Goal: Check status: Check status

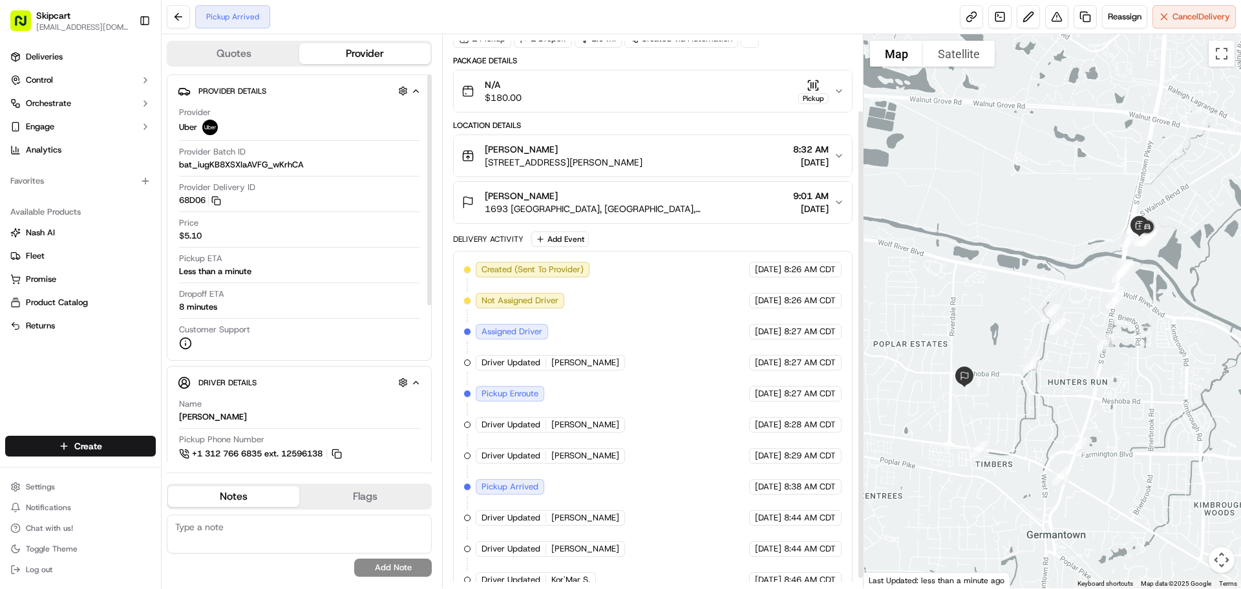
scroll to position [102, 0]
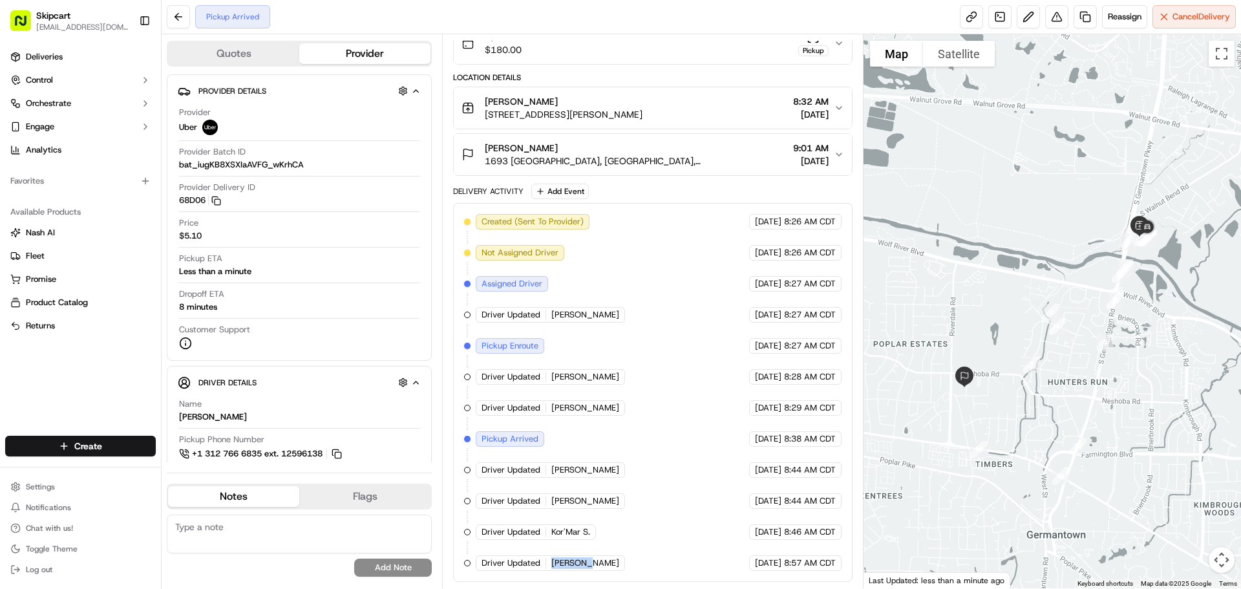
drag, startPoint x: 548, startPoint y: 568, endPoint x: 593, endPoint y: 568, distance: 45.3
click at [593, 568] on div "Created (Sent To Provider) Uber 09/16/2025 8:26 AM CDT Not Assigned Driver Uber…" at bounding box center [652, 392] width 377 height 357
copy div "JERRY T."
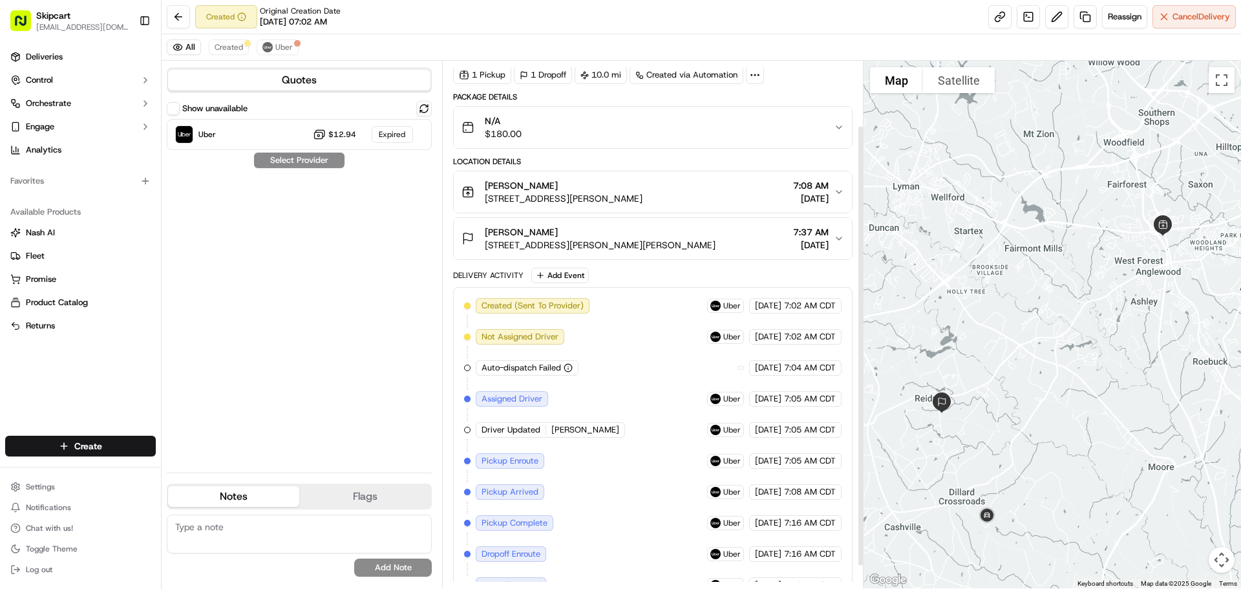
scroll to position [103, 0]
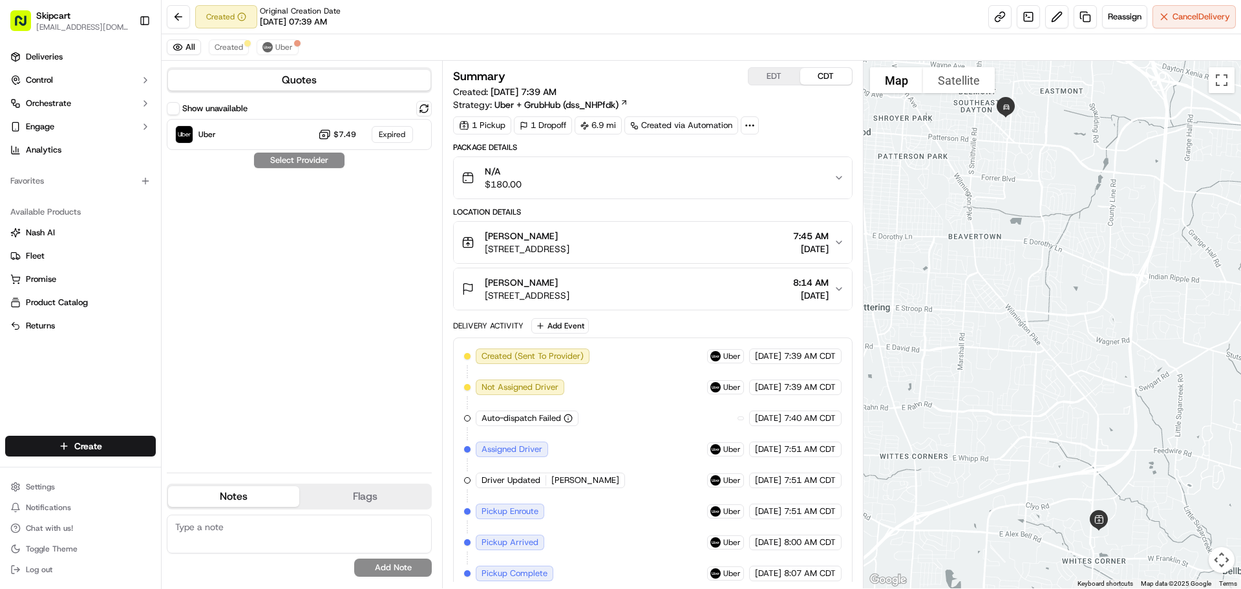
scroll to position [103, 0]
